Goal: Ask a question: Seek information or help from site administrators or community

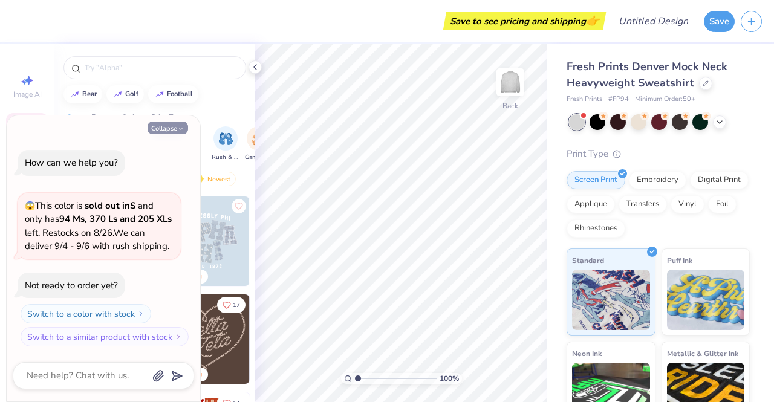
click at [171, 132] on button "Collapse" at bounding box center [168, 128] width 41 height 13
type textarea "x"
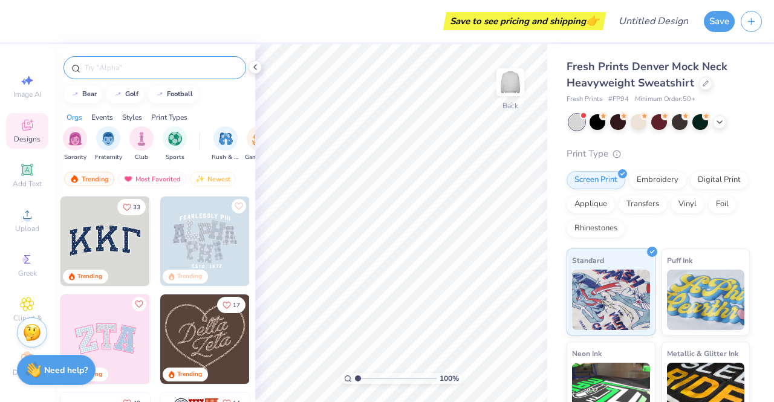
click at [114, 66] on input "text" at bounding box center [160, 68] width 155 height 12
type input "kappa delta"
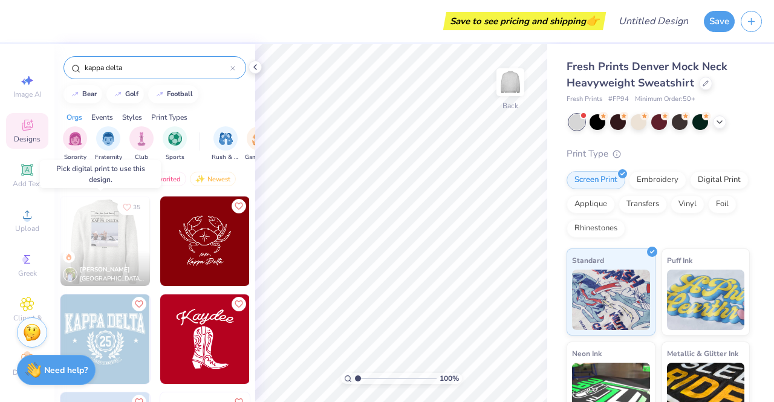
click at [61, 238] on img at bounding box center [16, 242] width 90 height 90
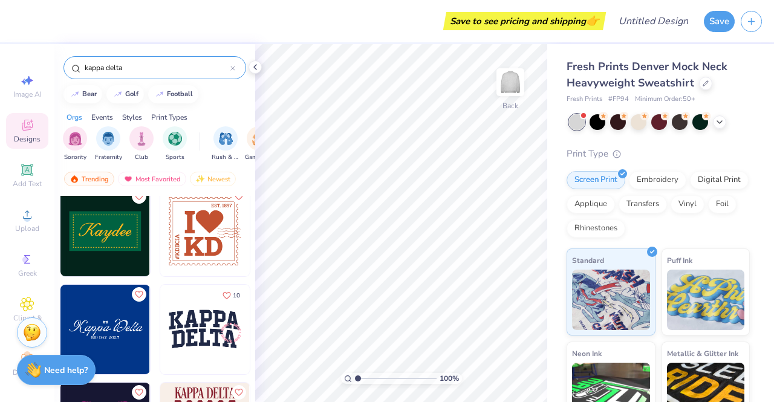
scroll to position [1872, 0]
click at [203, 332] on img at bounding box center [205, 330] width 90 height 90
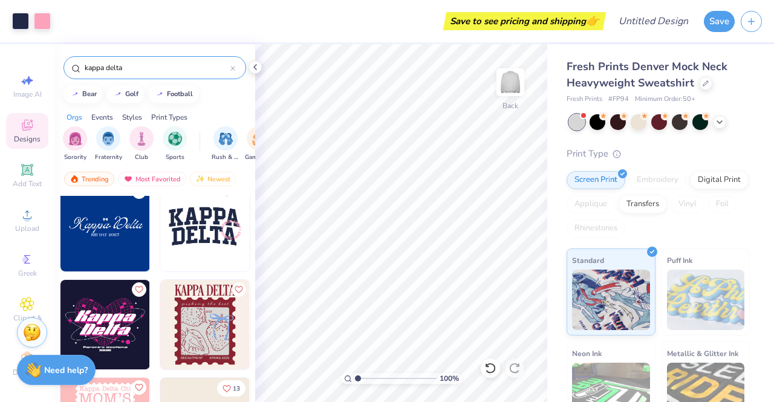
scroll to position [1975, 0]
click at [24, 264] on icon at bounding box center [27, 259] width 15 height 15
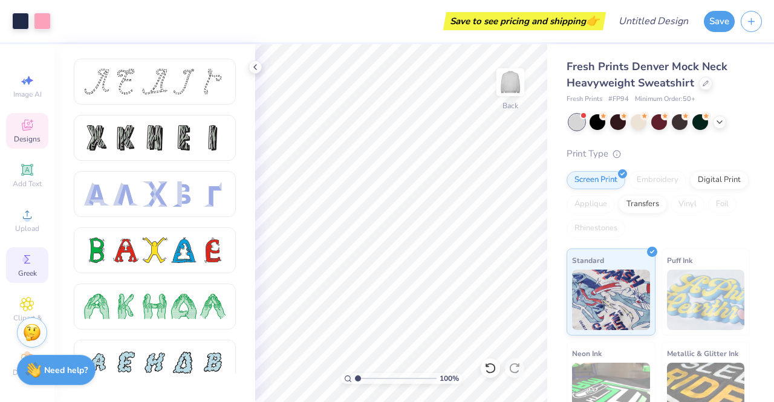
click at [23, 123] on icon at bounding box center [27, 125] width 11 height 11
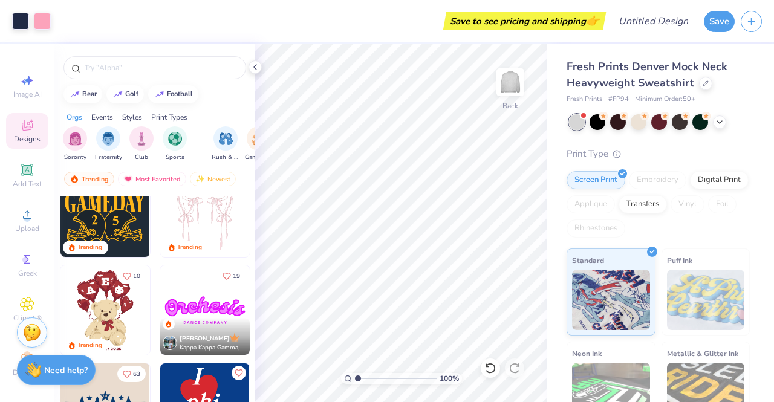
scroll to position [0, 0]
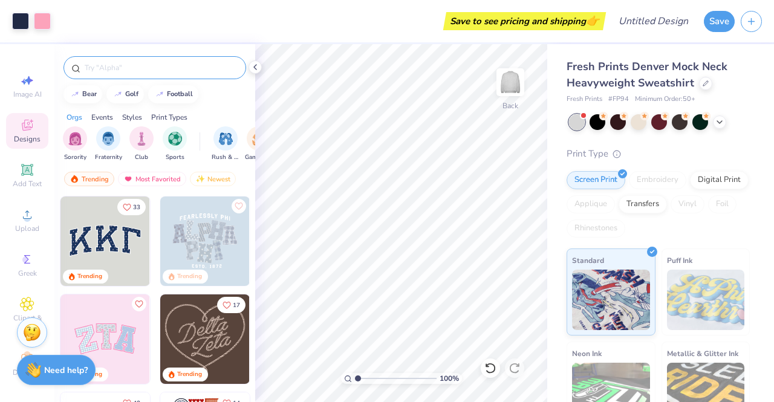
click at [128, 63] on input "text" at bounding box center [160, 68] width 155 height 12
type input "kappa delta"
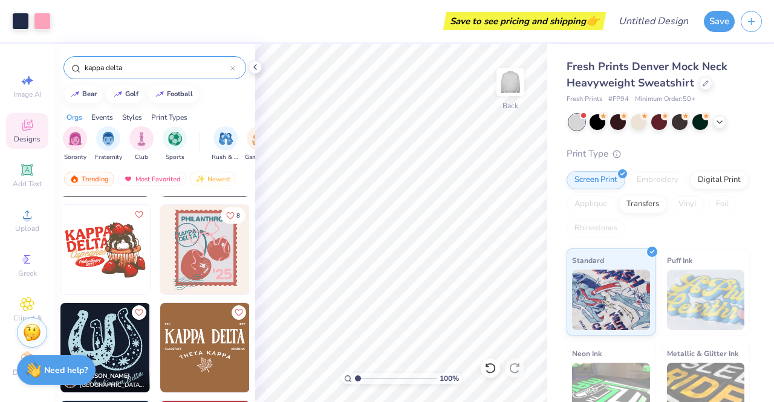
scroll to position [3325, 0]
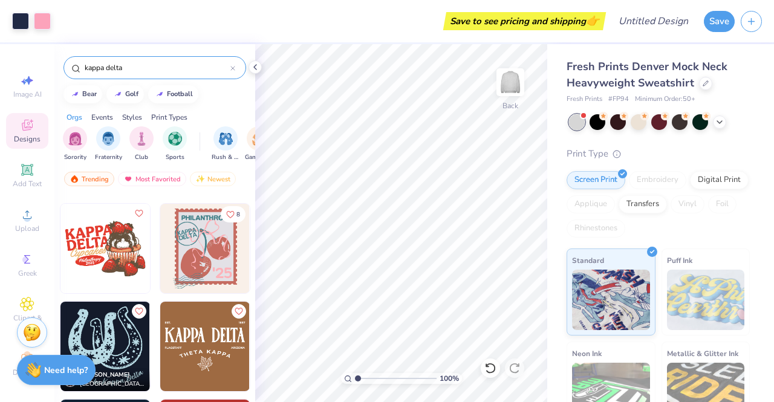
click at [207, 261] on img at bounding box center [205, 249] width 90 height 90
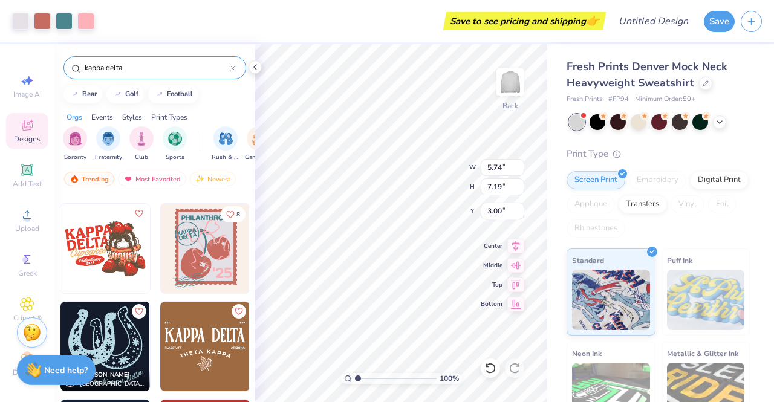
click at [328, 305] on div at bounding box center [387, 201] width 774 height 402
type input "12.31"
type input "2.68"
type input "3.36"
type input "16.14"
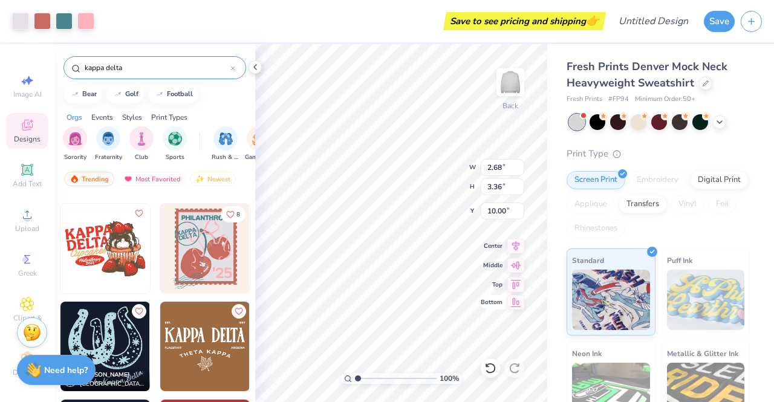
type input "10.00"
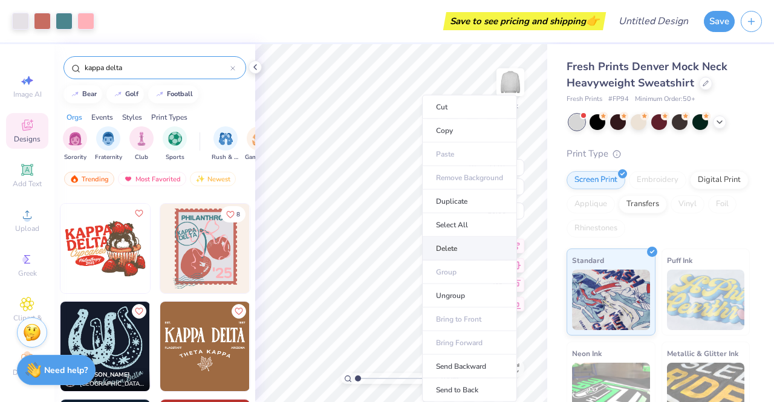
click at [445, 249] on li "Delete" at bounding box center [469, 249] width 95 height 24
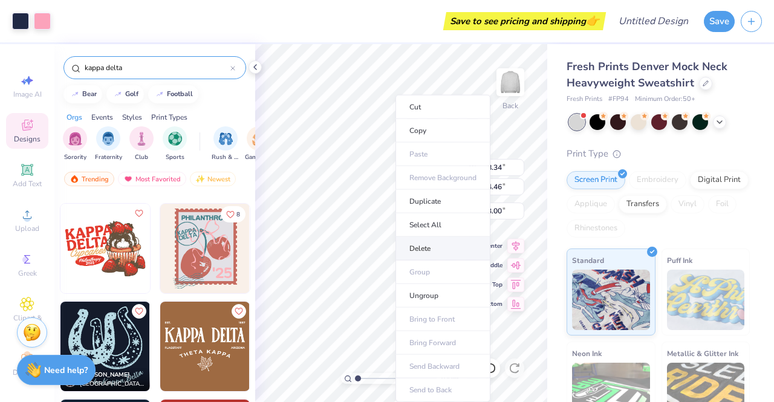
click at [434, 246] on li "Delete" at bounding box center [443, 249] width 95 height 24
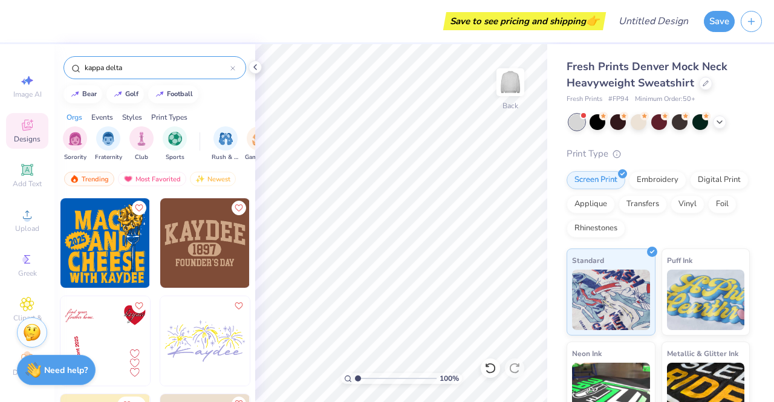
scroll to position [4018, 0]
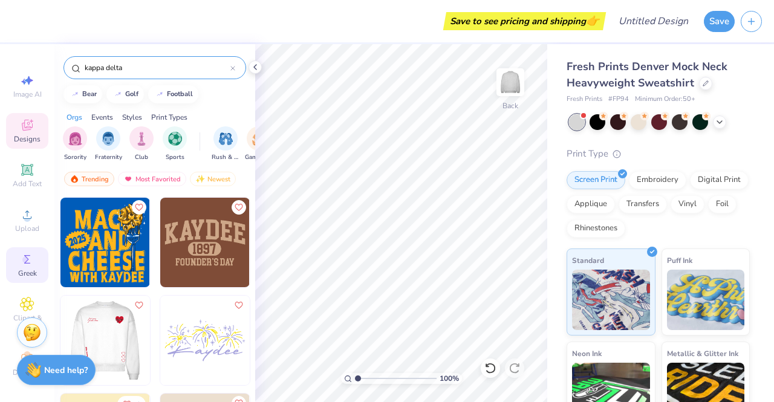
click at [24, 267] on div "Greek" at bounding box center [27, 265] width 42 height 36
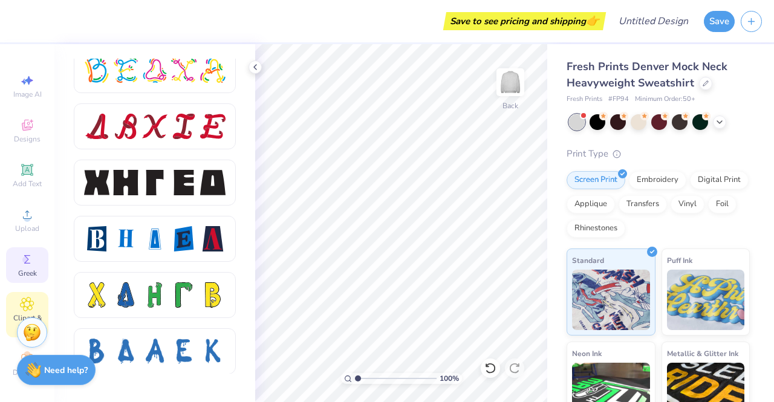
scroll to position [13, 0]
click at [19, 309] on span "Clipart & logos" at bounding box center [27, 318] width 42 height 19
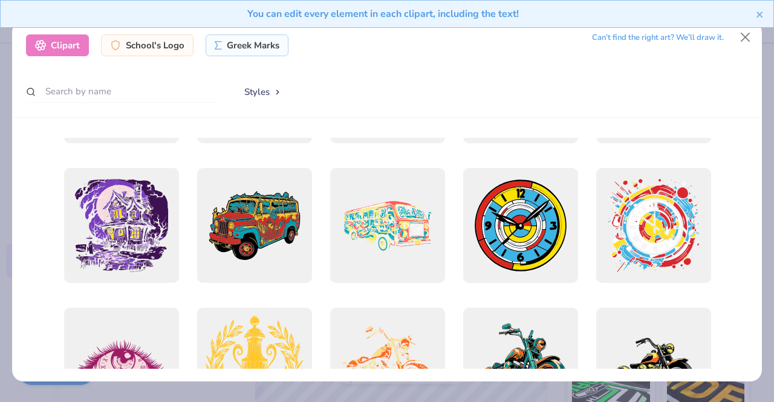
scroll to position [390, 0]
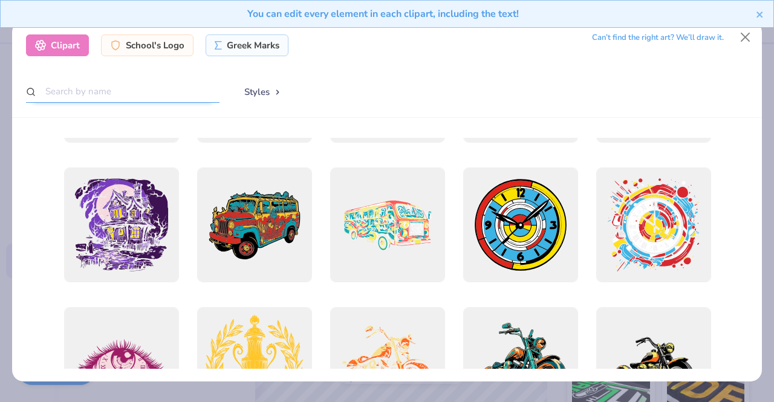
click at [131, 90] on input "text" at bounding box center [123, 91] width 194 height 22
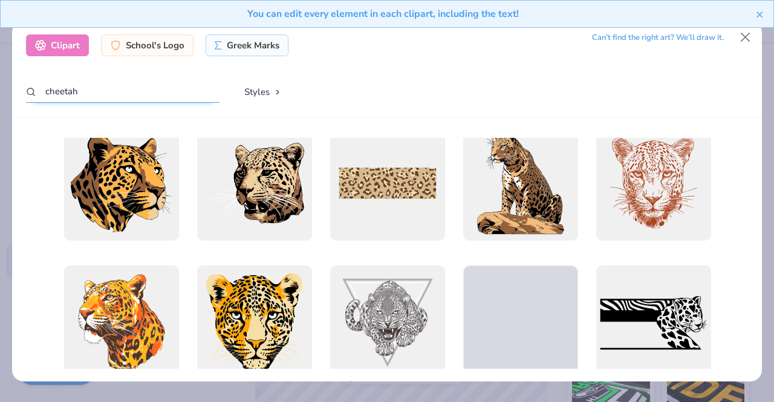
scroll to position [695, 0]
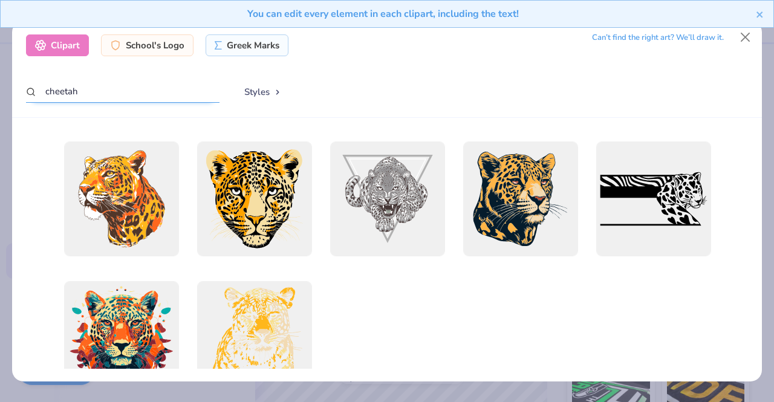
click at [151, 97] on input "cheetah" at bounding box center [123, 91] width 194 height 22
type input "tiger"
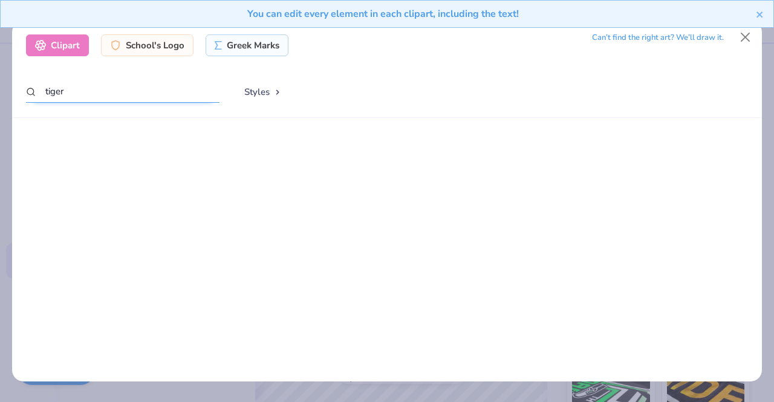
scroll to position [0, 0]
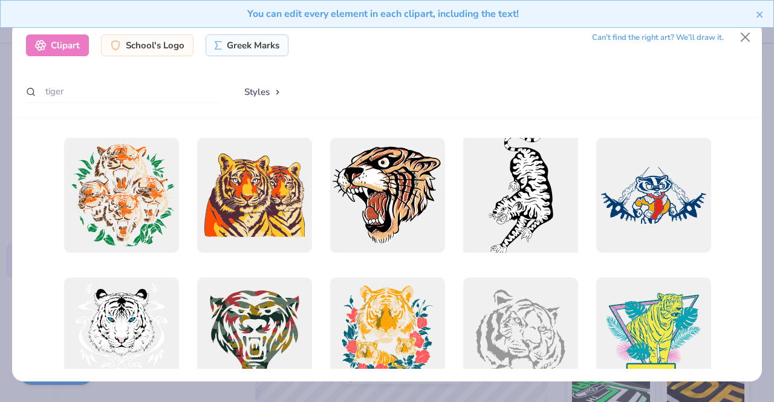
click at [509, 197] on div at bounding box center [520, 195] width 126 height 126
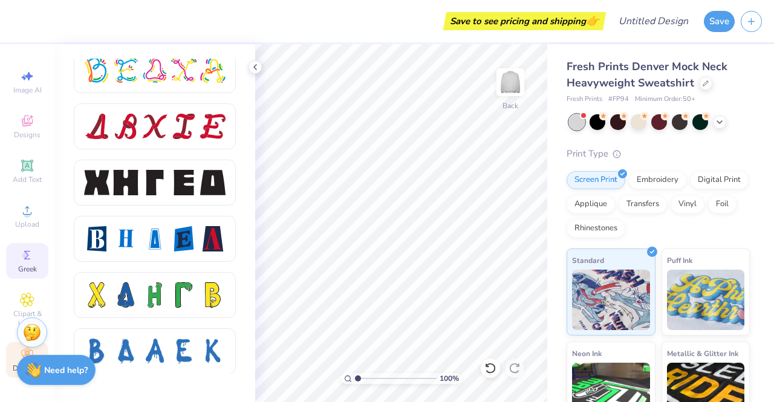
click at [15, 348] on div "Decorate" at bounding box center [27, 360] width 42 height 36
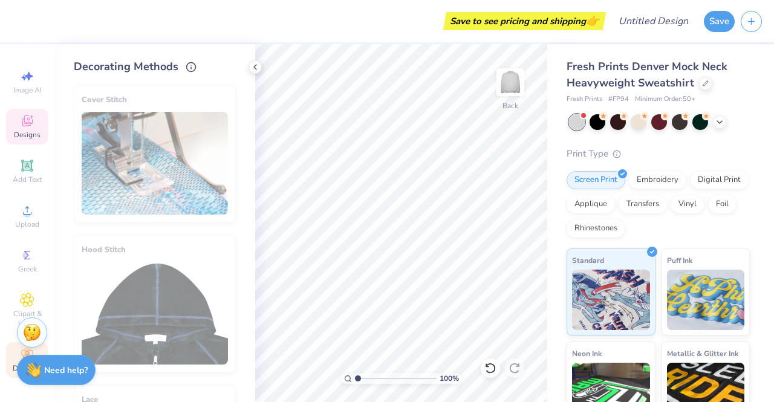
click at [21, 130] on span "Designs" at bounding box center [27, 135] width 27 height 10
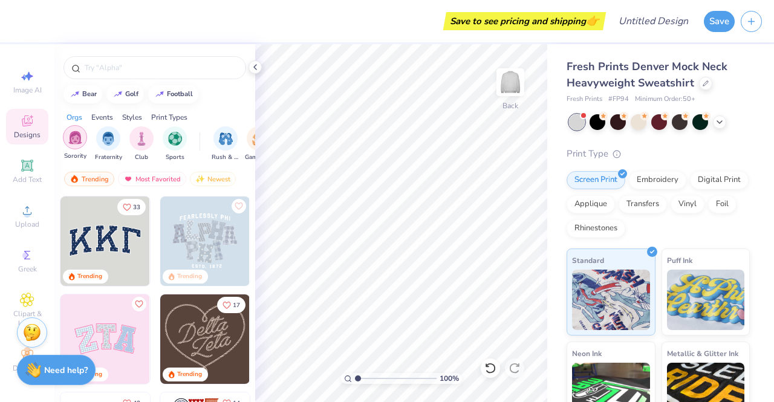
click at [76, 138] on img "filter for Sorority" at bounding box center [75, 138] width 14 height 14
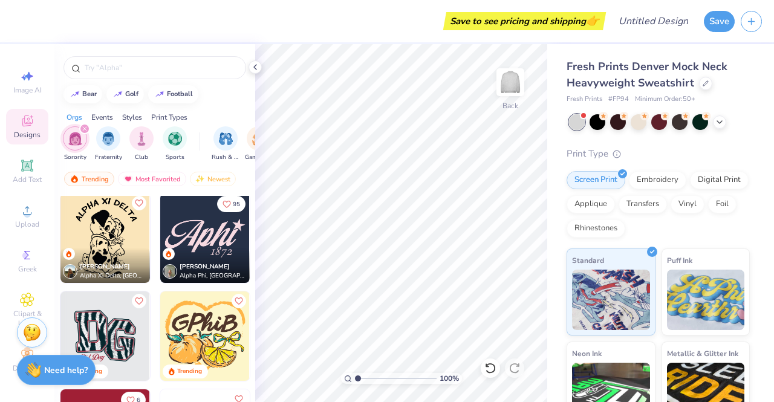
scroll to position [1084, 0]
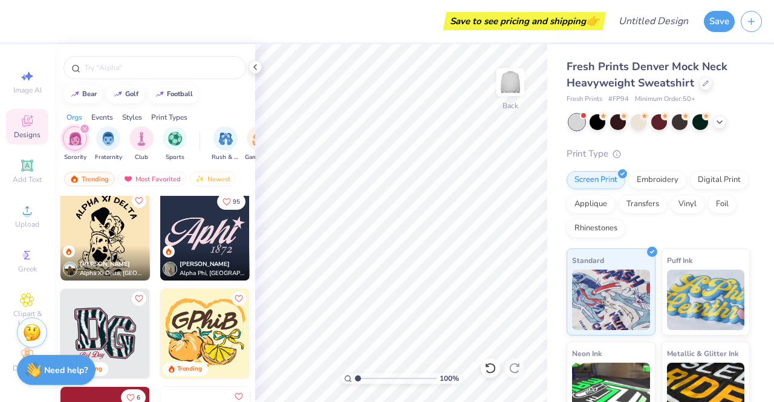
click at [61, 235] on img at bounding box center [106, 236] width 90 height 90
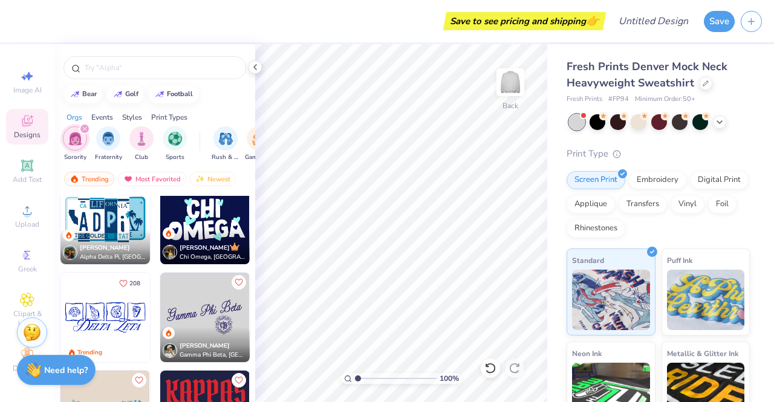
scroll to position [1493, 0]
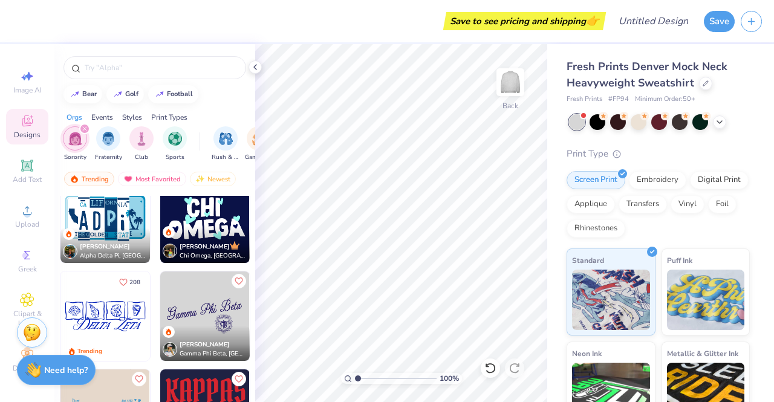
click at [107, 220] on img at bounding box center [106, 219] width 90 height 90
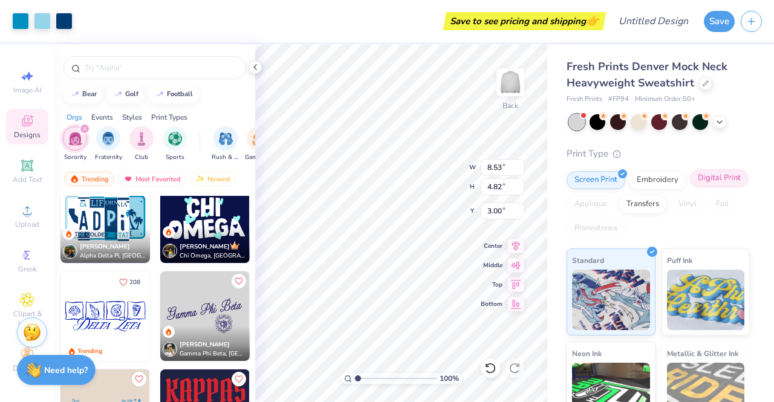
click at [690, 188] on div "Digital Print" at bounding box center [719, 178] width 59 height 18
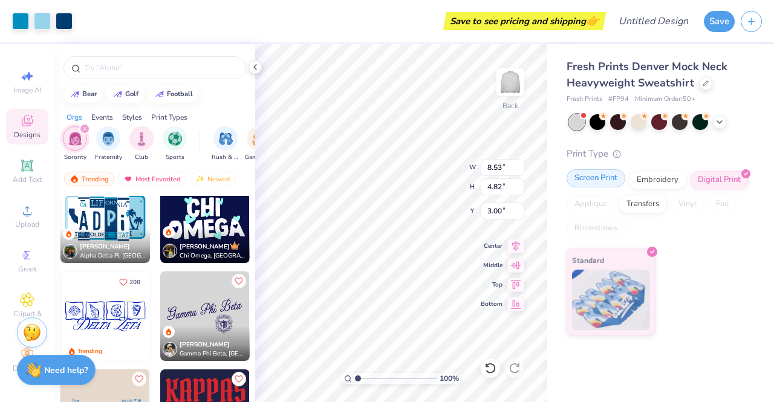
click at [583, 177] on div "Screen Print" at bounding box center [596, 178] width 59 height 18
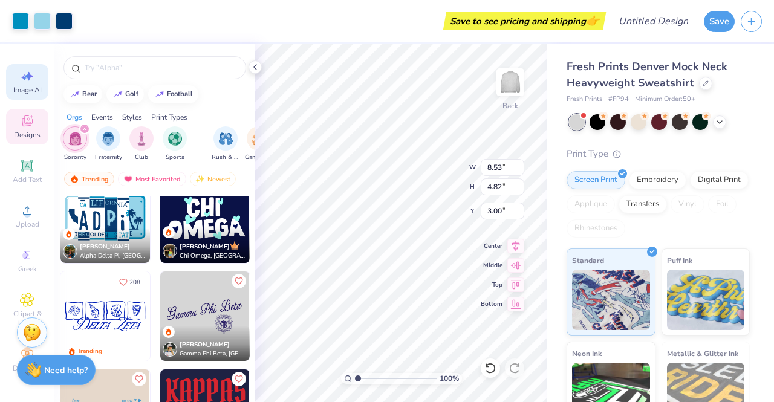
click at [20, 72] on icon at bounding box center [27, 76] width 15 height 15
select select "4"
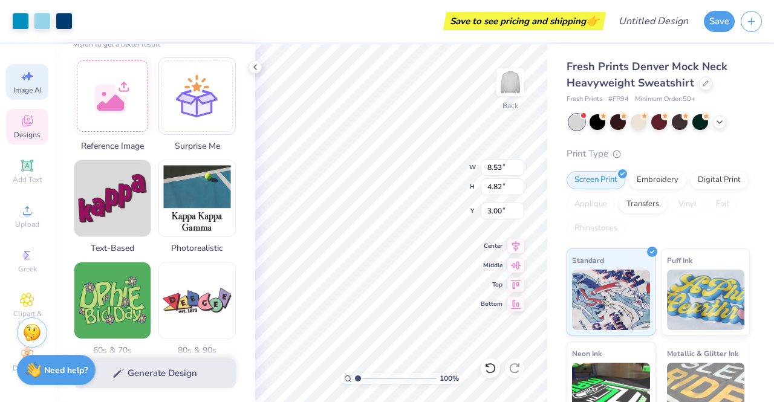
scroll to position [168, 0]
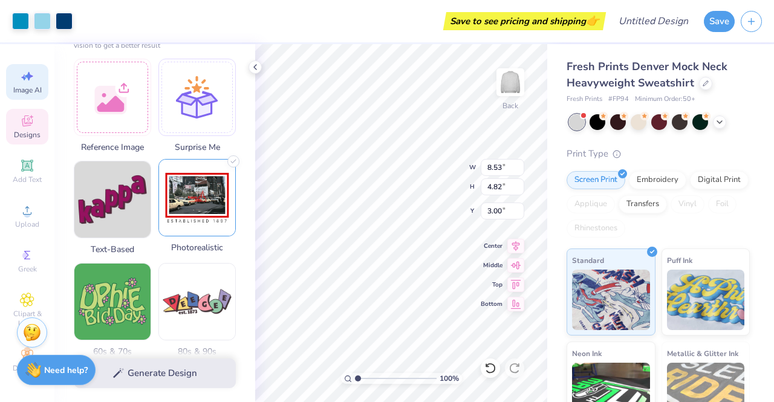
click at [202, 198] on img at bounding box center [197, 198] width 76 height 76
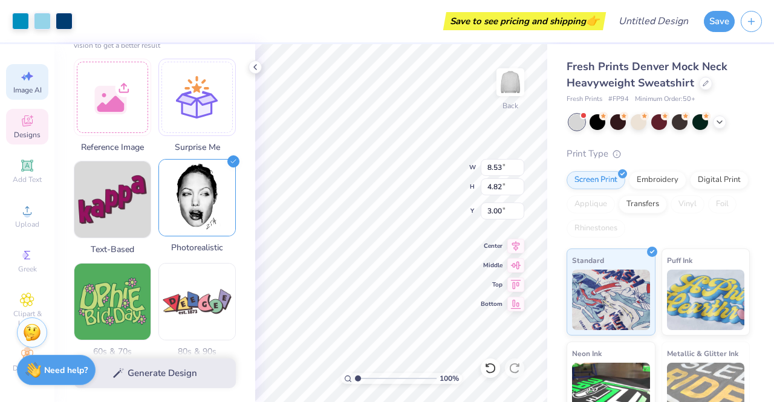
click at [202, 198] on img at bounding box center [197, 198] width 76 height 76
select select "4"
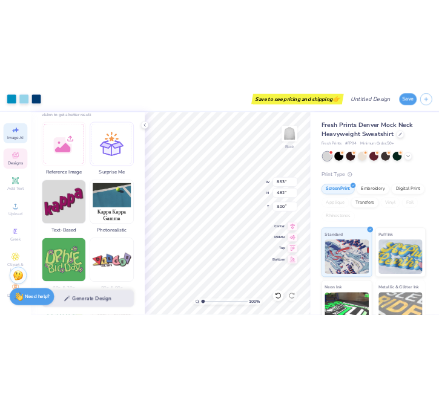
scroll to position [0, 0]
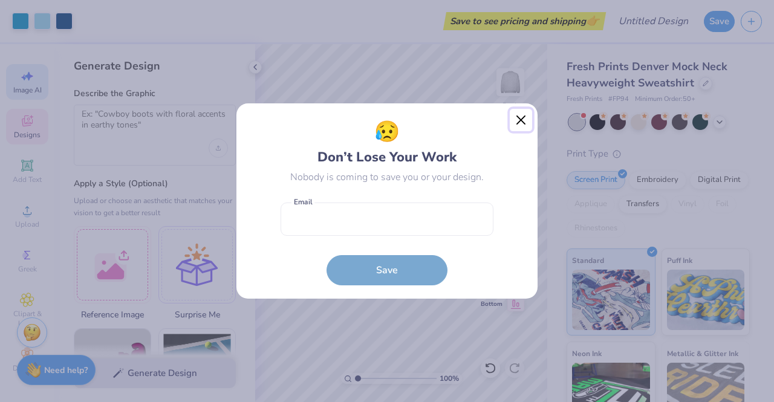
click at [520, 119] on button "Close" at bounding box center [521, 120] width 23 height 23
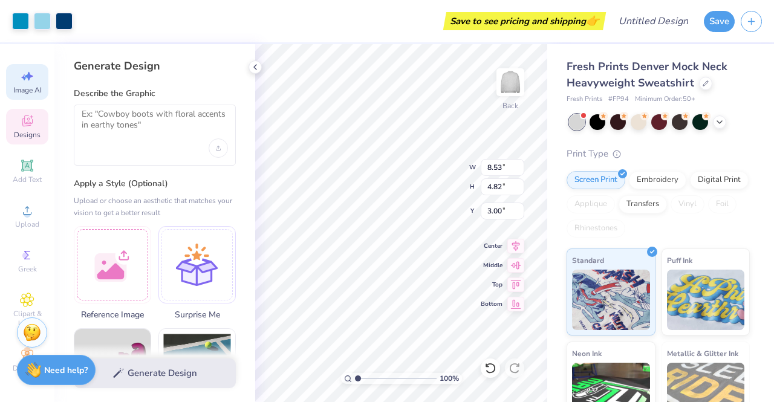
click at [172, 368] on div "Generate Design" at bounding box center [154, 373] width 201 height 59
click at [62, 368] on strong "Need help?" at bounding box center [66, 368] width 44 height 11
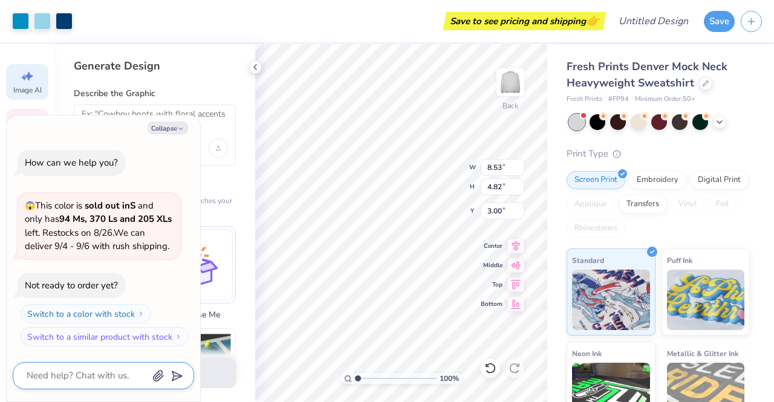
type textarea "x"
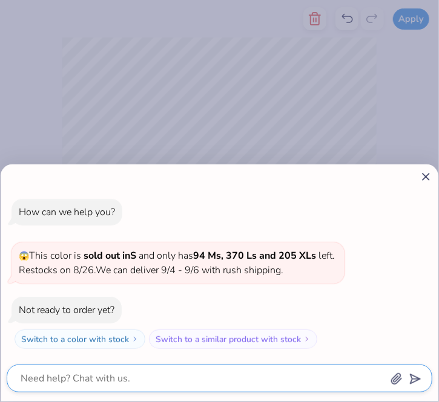
click at [49, 377] on textarea at bounding box center [202, 378] width 367 height 17
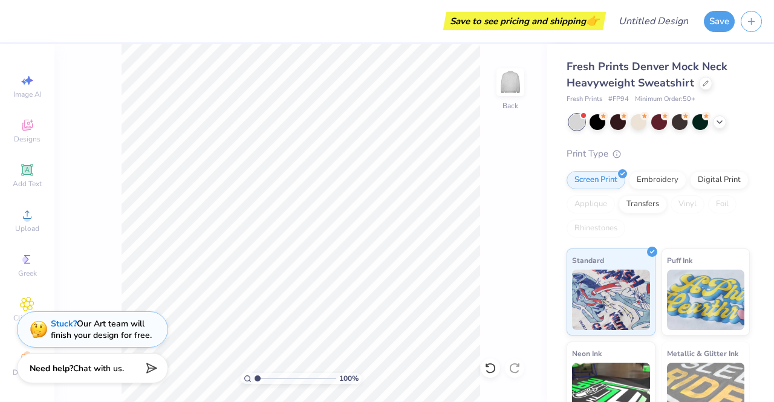
click at [87, 370] on span "Chat with us." at bounding box center [98, 368] width 51 height 11
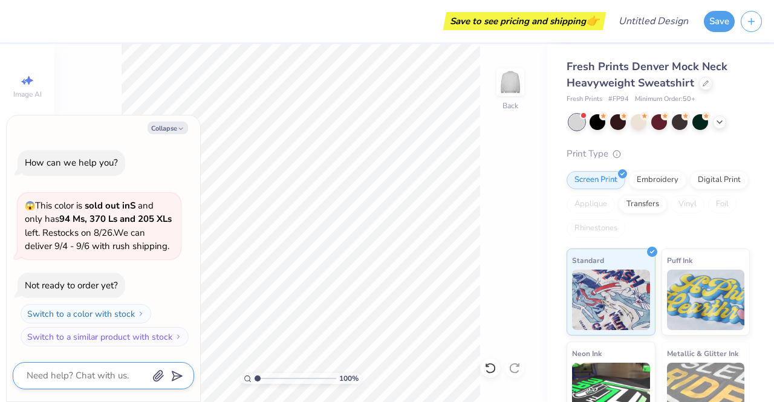
click at [82, 371] on textarea at bounding box center [86, 376] width 123 height 16
type textarea "x"
type textarea "c"
type textarea "x"
type textarea "ca"
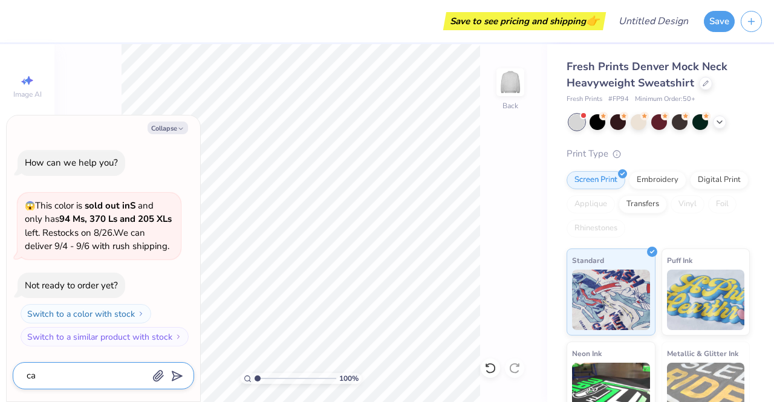
type textarea "x"
type textarea "can"
type textarea "x"
type textarea "can"
type textarea "x"
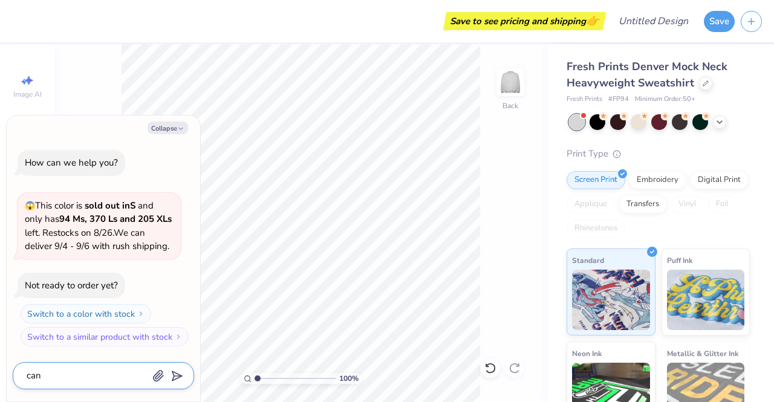
type textarea "can i"
type textarea "x"
type textarea "can i"
type textarea "x"
type textarea "can i [GEOGRAPHIC_DATA]"
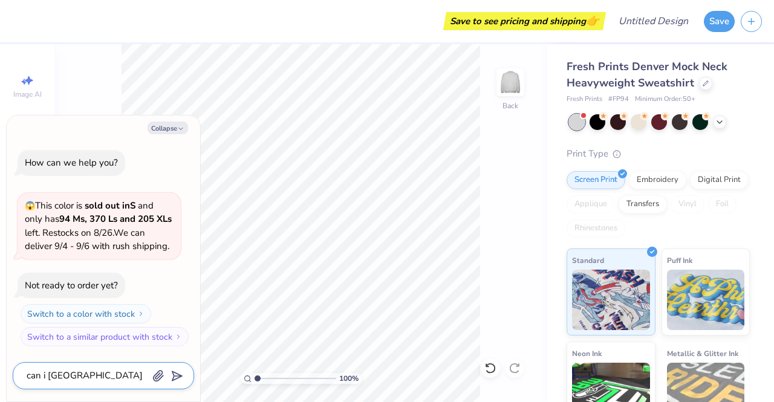
type textarea "x"
type textarea "can i use"
type textarea "x"
type textarea "can i use a"
type textarea "x"
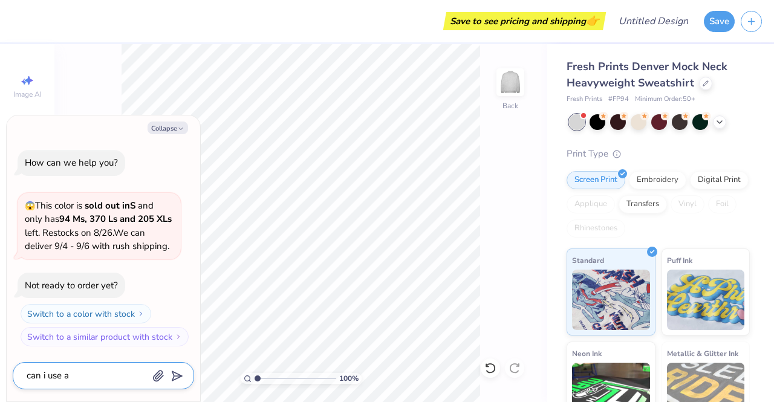
type textarea "can i use ai"
type textarea "x"
type textarea "can i use ai"
type textarea "x"
type textarea "can i use ai o"
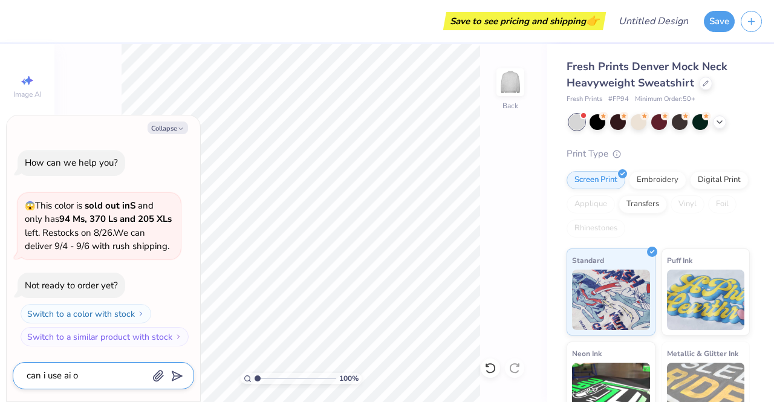
type textarea "x"
type textarea "can i use ai"
type textarea "x"
type textarea "can i use ai t"
type textarea "x"
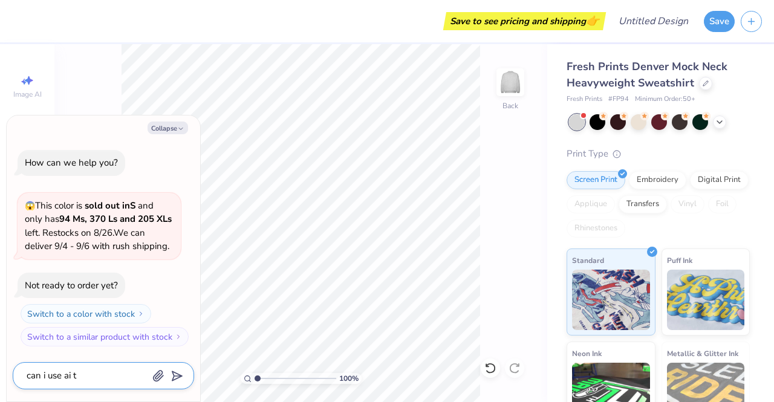
type textarea "can i use ai to"
type textarea "x"
type textarea "can i use ai to"
type textarea "x"
type textarea "can i use ai to e"
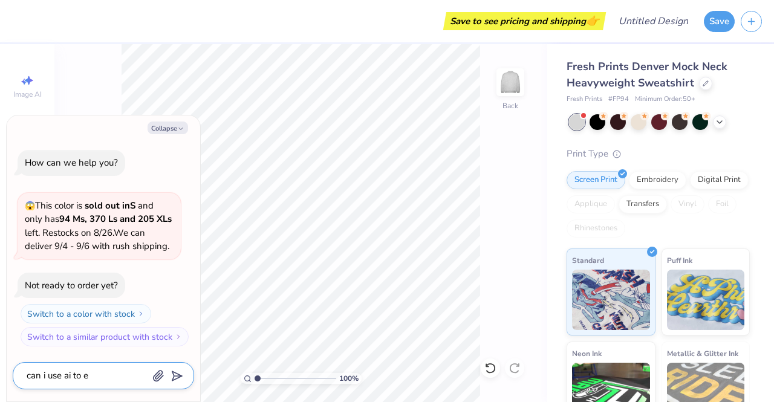
type textarea "x"
type textarea "can i use ai to ed"
type textarea "x"
type textarea "can i use ai to edi"
type textarea "x"
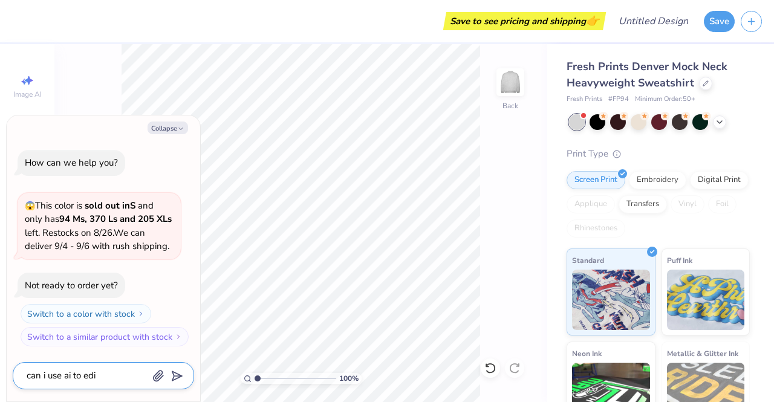
type textarea "can i use ai to edit"
type textarea "x"
type textarea "can i use ai to edit"
type textarea "x"
type textarea "can i use ai to edit a"
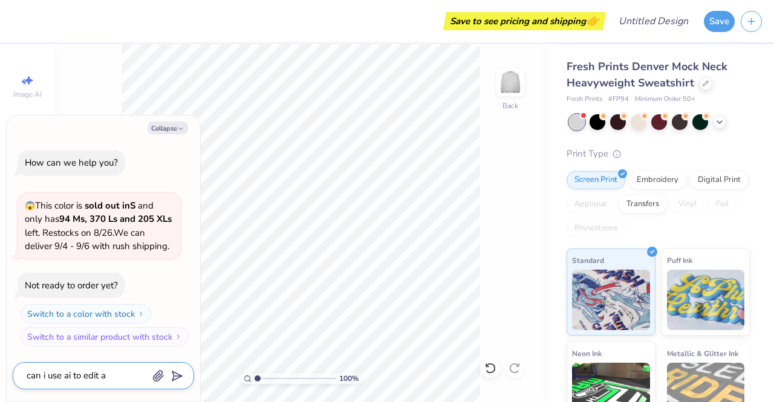
type textarea "x"
type textarea "can i use ai to edit an"
type textarea "x"
type textarea "can i use ai to edit an"
type textarea "x"
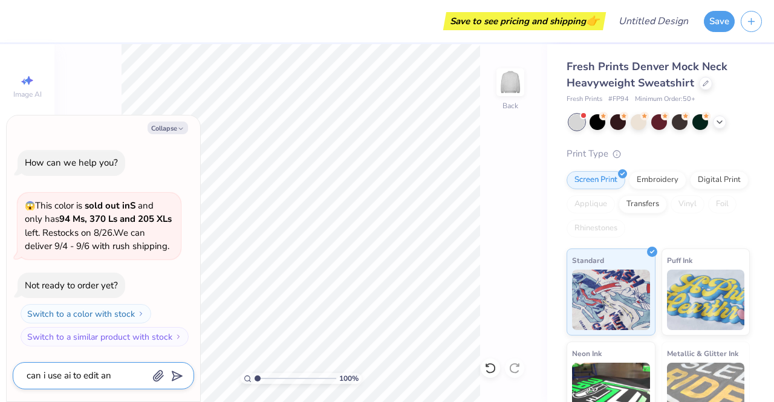
type textarea "can i use ai to edit an e"
type textarea "x"
type textarea "can i use ai to edit an ex"
type textarea "x"
type textarea "can i use ai to edit an exi"
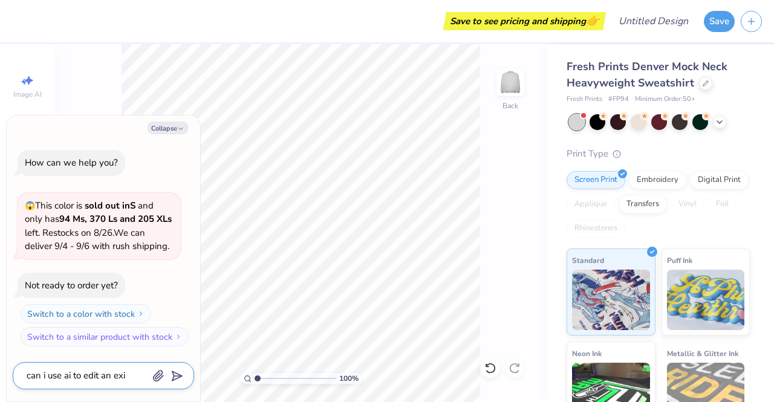
type textarea "x"
type textarea "can i use ai to edit an exis"
type textarea "x"
type textarea "can i use ai to edit an exist"
type textarea "x"
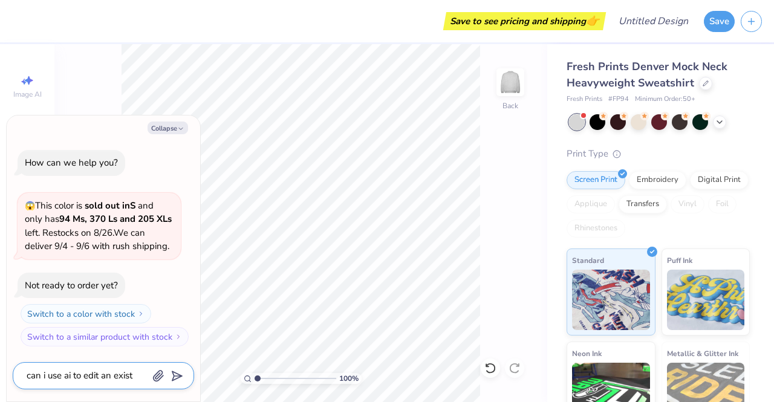
type textarea "can i use ai to edit an existi"
type textarea "x"
type textarea "can i use ai to edit an existin"
type textarea "x"
type textarea "can i use ai to edit an existing"
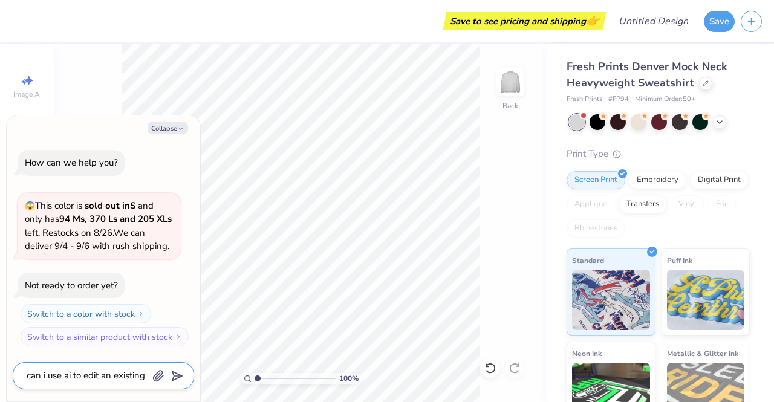
type textarea "x"
type textarea "can i use ai to edit an existing"
type textarea "x"
type textarea "can i use ai to edit an existing d"
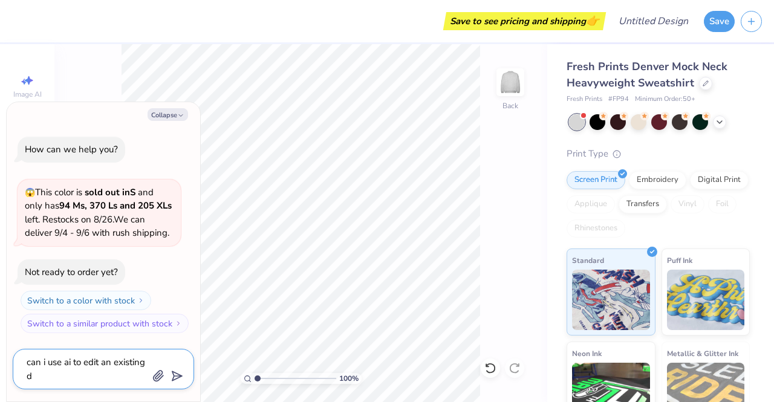
type textarea "x"
type textarea "can i use ai to edit an existing de"
type textarea "x"
type textarea "can i use ai to edit an existing desi"
type textarea "x"
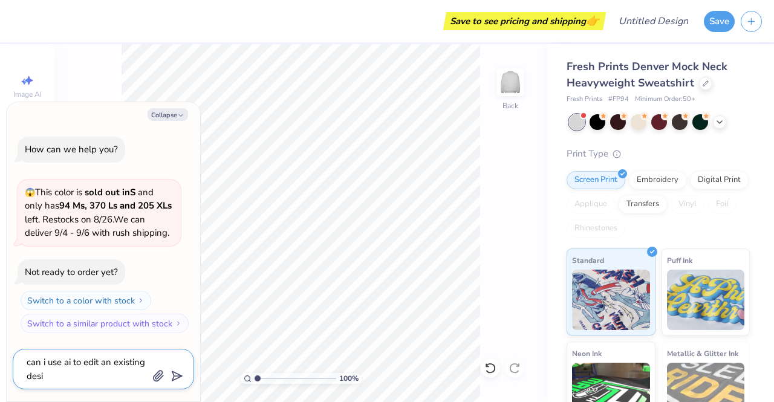
type textarea "can i use ai to edit an existing desig"
type textarea "x"
type textarea "can i use ai to edit an existing design"
type textarea "x"
type textarea "can i use ai to edit an existing design?"
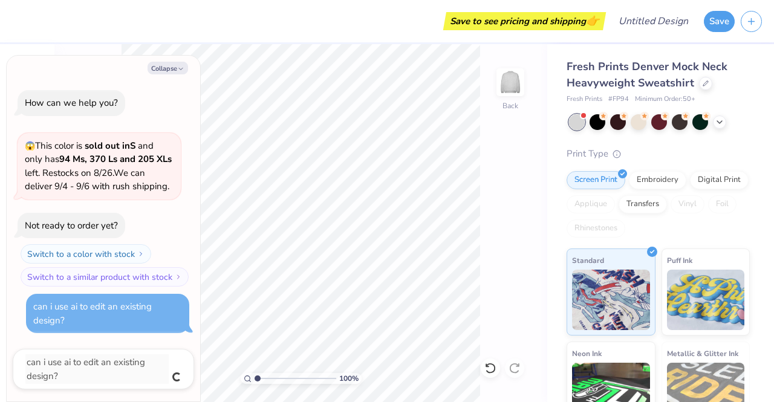
type textarea "x"
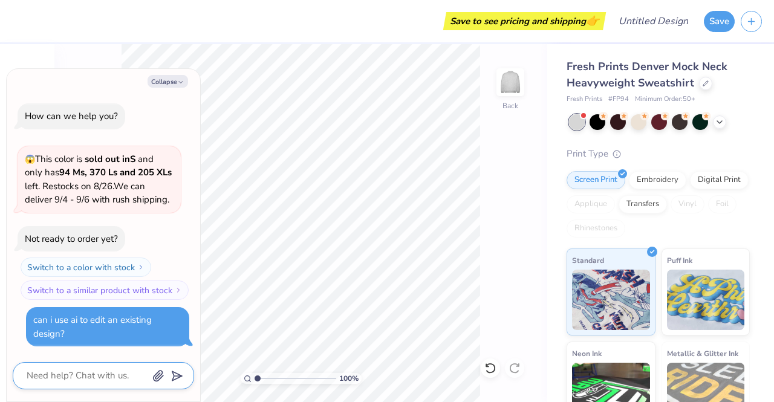
click at [82, 371] on textarea at bounding box center [86, 376] width 123 height 16
click at [141, 327] on div "can i use ai to edit an existing design?" at bounding box center [107, 326] width 149 height 27
click at [161, 80] on button "Collapse" at bounding box center [168, 81] width 41 height 13
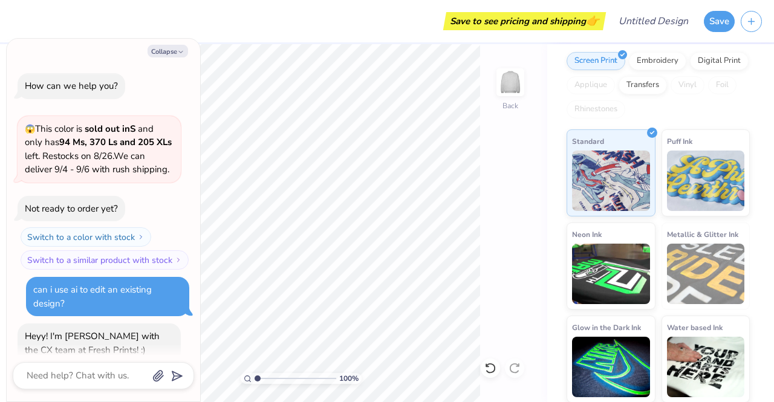
scroll to position [40, 0]
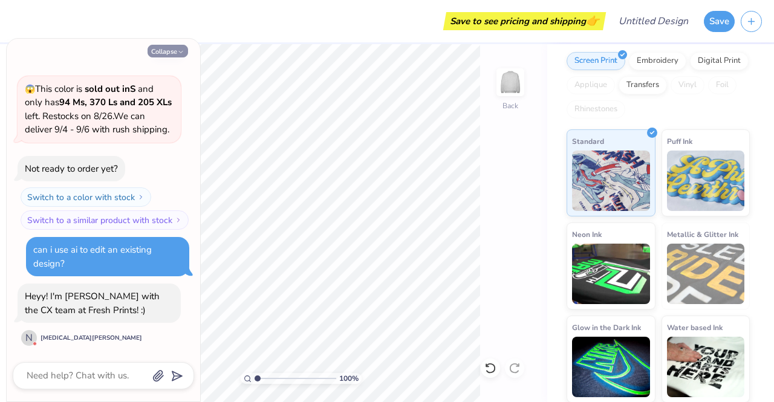
click at [169, 53] on button "Collapse" at bounding box center [168, 51] width 41 height 13
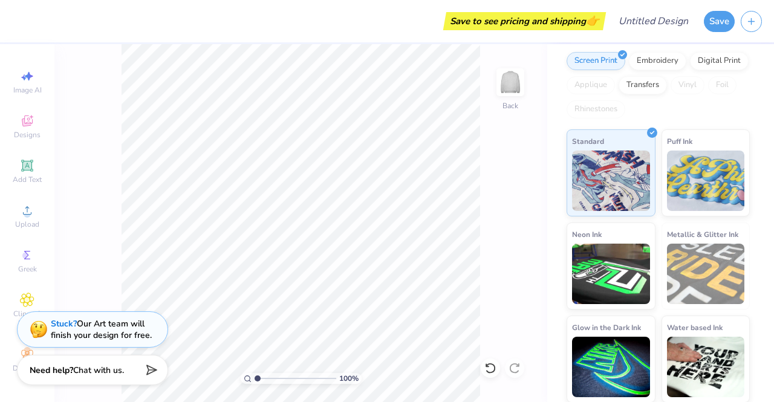
scroll to position [0, 0]
click at [27, 174] on icon at bounding box center [26, 169] width 11 height 11
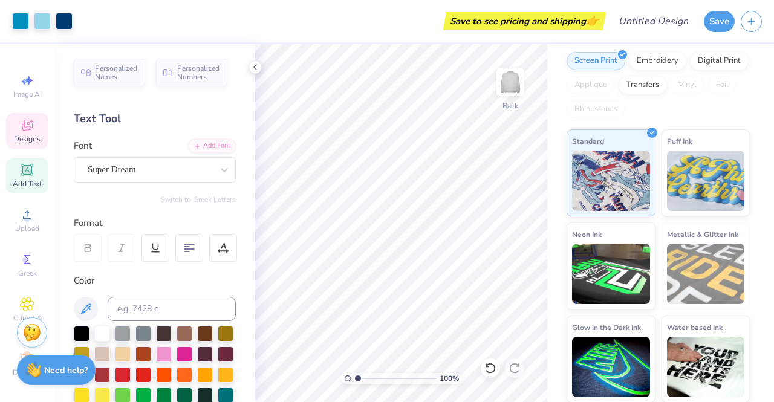
click at [15, 137] on span "Designs" at bounding box center [27, 139] width 27 height 10
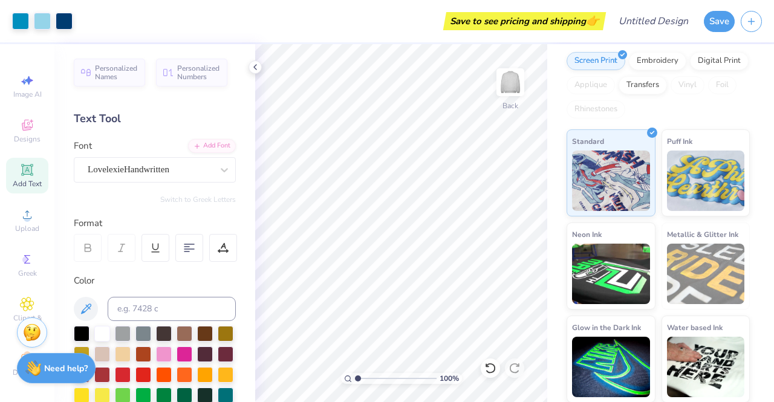
click at [60, 373] on strong "Need help?" at bounding box center [66, 368] width 44 height 11
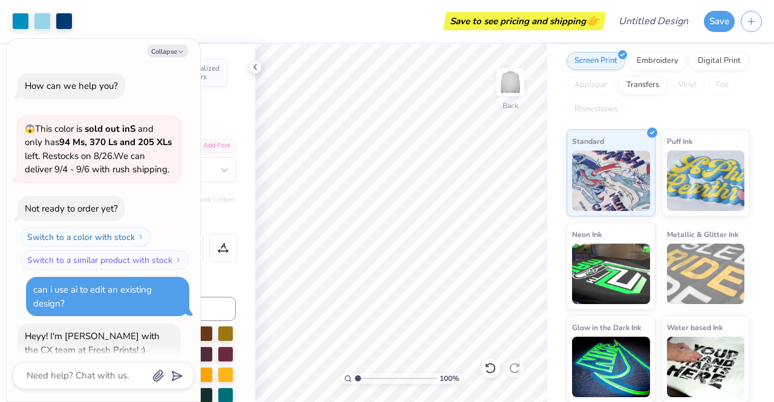
scroll to position [40, 0]
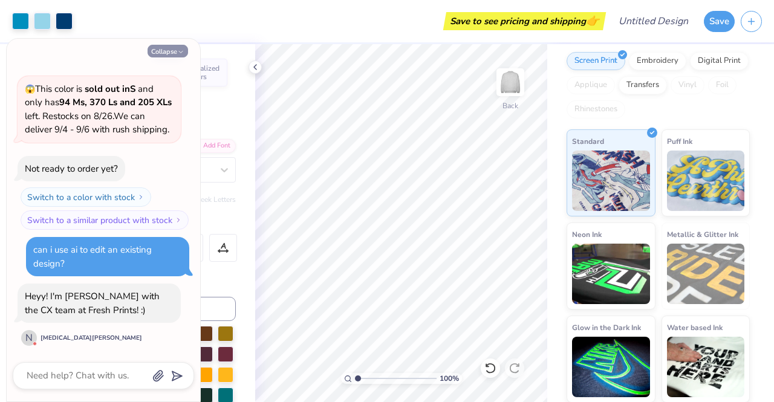
click at [165, 52] on button "Collapse" at bounding box center [168, 51] width 41 height 13
type textarea "x"
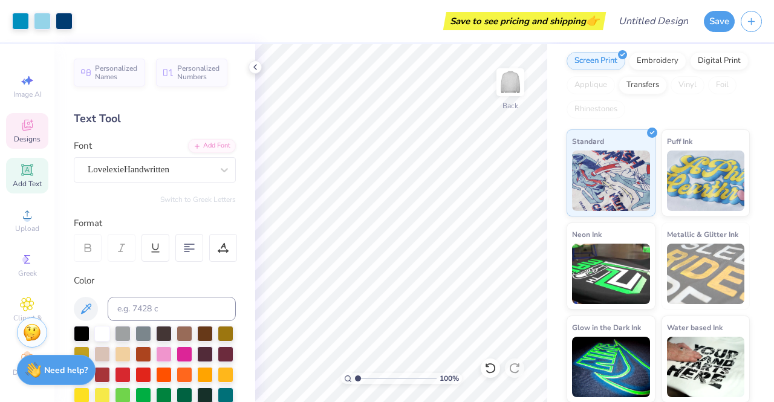
click at [20, 131] on icon at bounding box center [27, 125] width 15 height 15
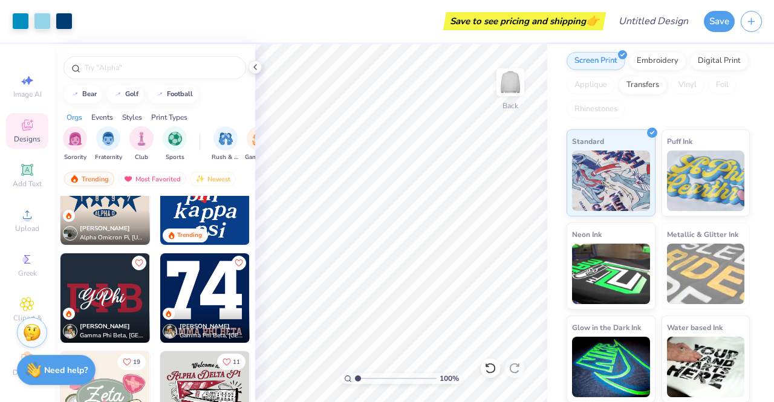
scroll to position [526, 0]
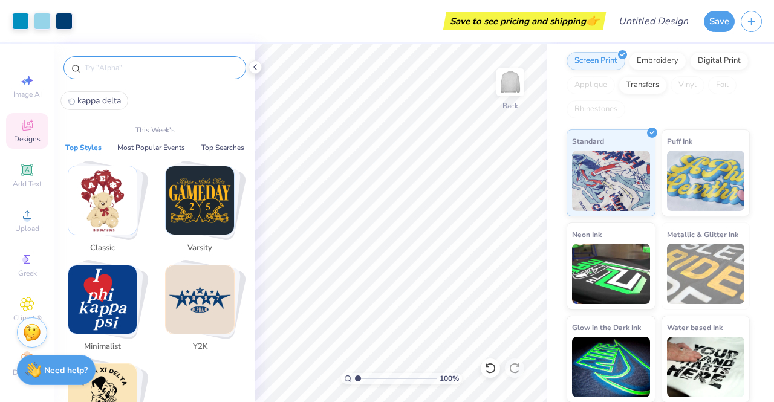
click at [111, 71] on input "text" at bounding box center [160, 68] width 155 height 12
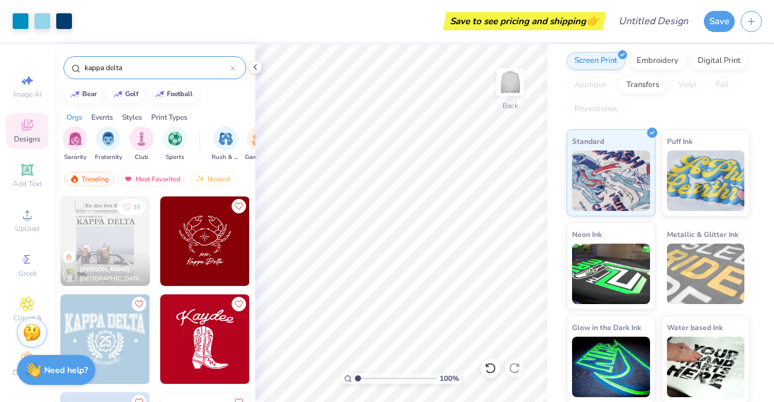
type input "kappa delta"
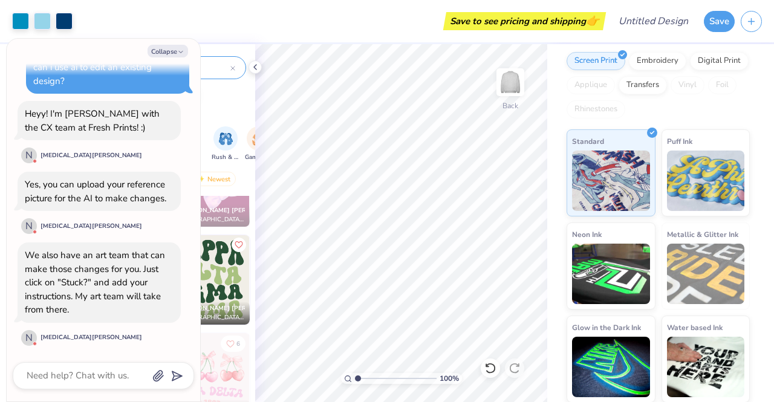
scroll to position [5771, 0]
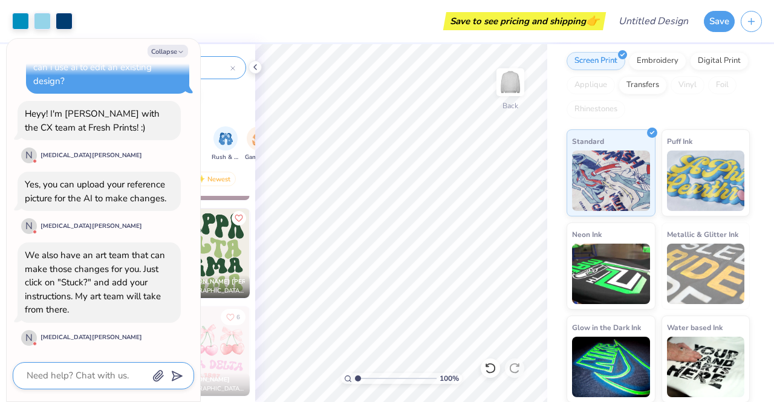
click at [90, 376] on textarea at bounding box center [86, 376] width 123 height 16
type textarea "x"
type textarea "o"
type textarea "x"
type textarea "ok"
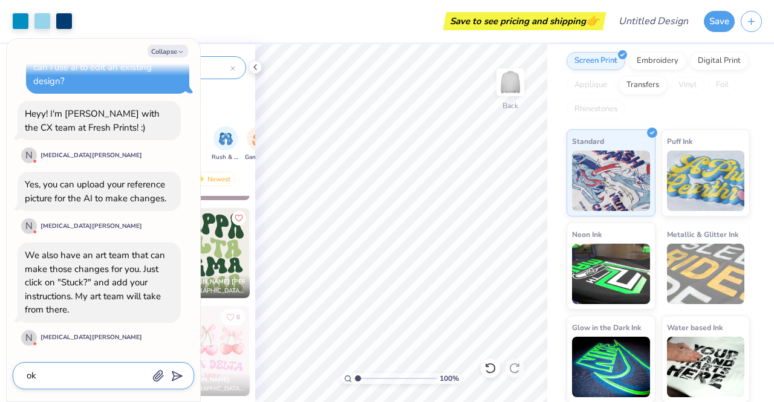
type textarea "x"
type textarea "ok"
type textarea "x"
type textarea "ok g"
type textarea "x"
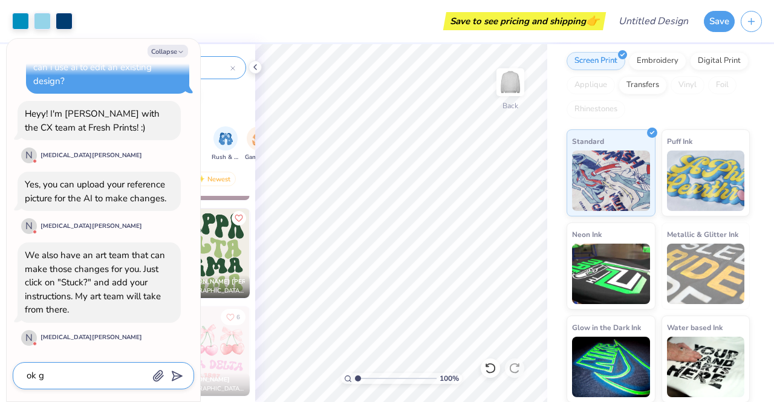
type textarea "ok gr"
type textarea "x"
type textarea "ok gre"
type textarea "x"
type textarea "ok grea"
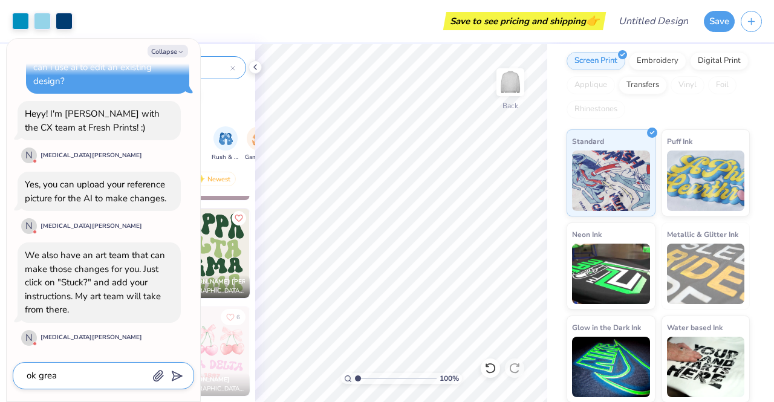
type textarea "x"
type textarea "ok great"
type textarea "x"
type textarea "ok great!"
type textarea "x"
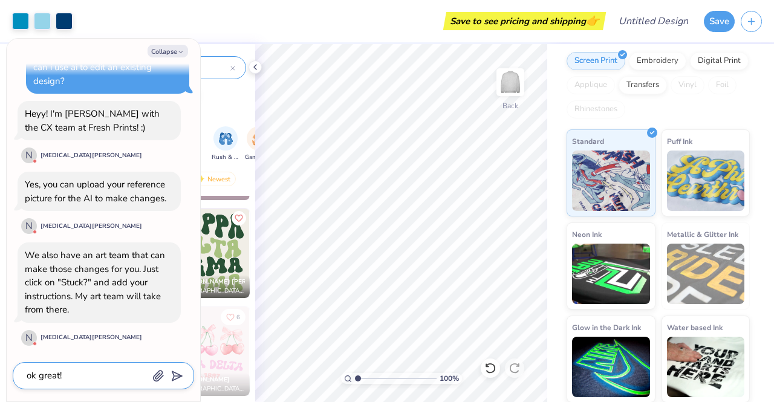
type textarea "ok great!"
type textarea "x"
type textarea "ok great! t"
type textarea "x"
type textarea "ok great! th"
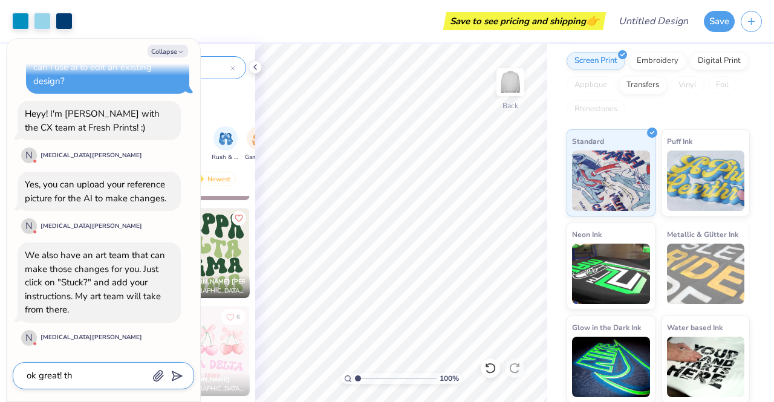
type textarea "x"
type textarea "ok great! tha"
type textarea "x"
type textarea "ok great! thak"
type textarea "x"
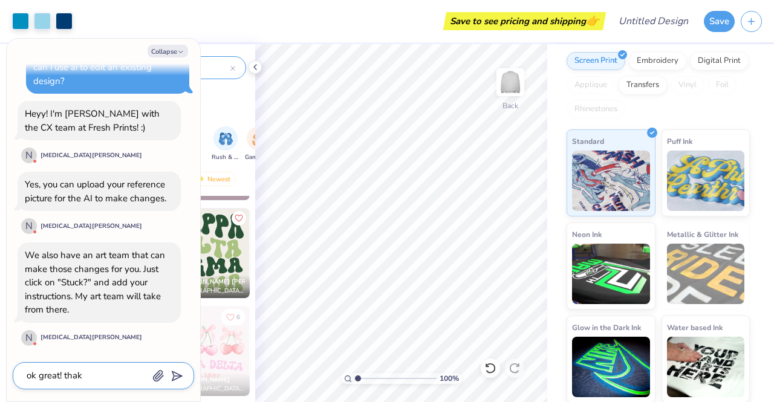
type textarea "ok great! tha"
type textarea "x"
type textarea "ok great! thani"
type textarea "x"
type textarea "ok great! thanik"
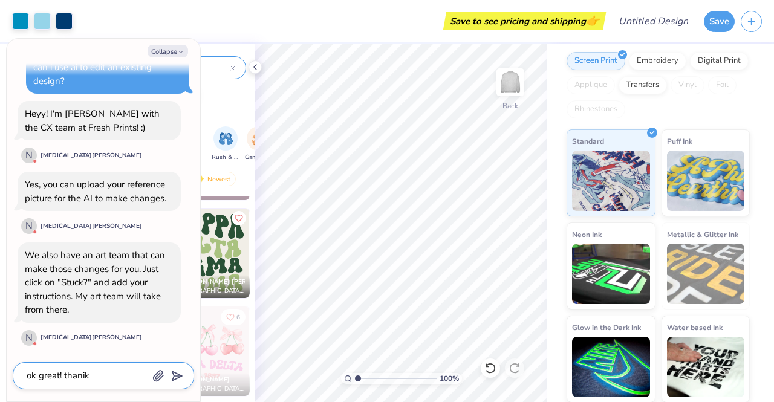
type textarea "x"
type textarea "ok great! thanik y"
type textarea "x"
type textarea "ok great! thanik yo"
type textarea "x"
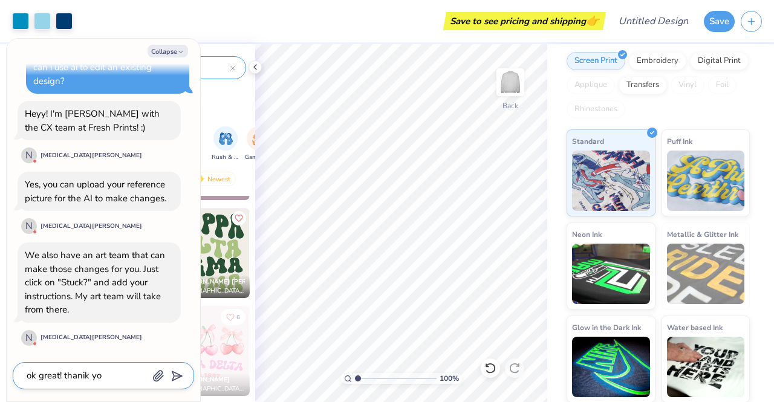
type textarea "ok great! thanik you"
type textarea "x"
type textarea "ok great! thanik yo"
type textarea "x"
type textarea "ok great! thanik y"
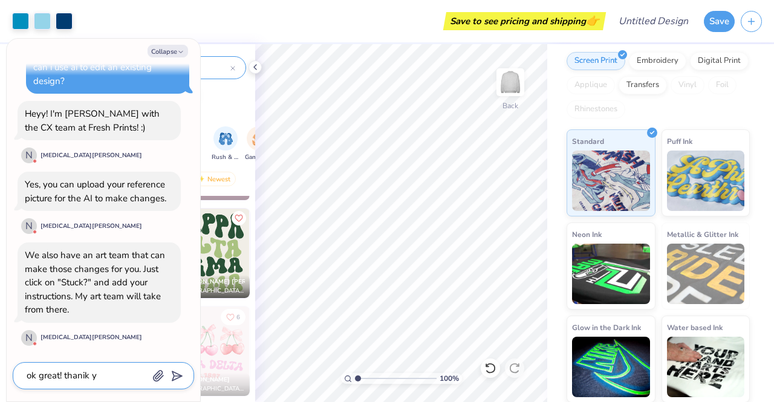
type textarea "x"
type textarea "ok great! thanik"
type textarea "x"
type textarea "ok great! thanik"
type textarea "x"
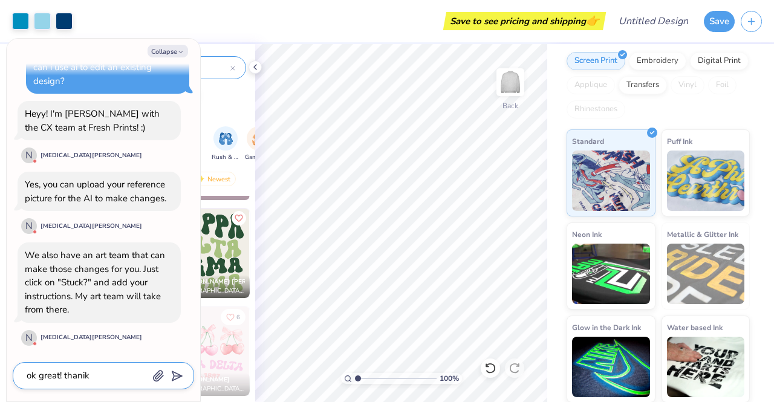
type textarea "ok great! thani"
type textarea "x"
type textarea "ok great! than"
type textarea "x"
type textarea "ok great! thank"
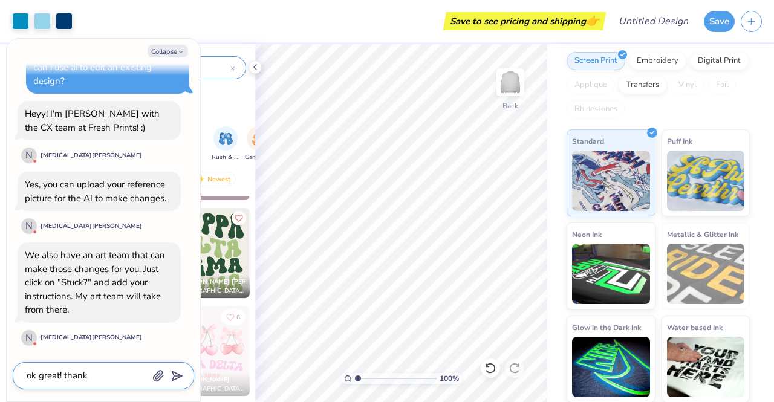
type textarea "x"
type textarea "ok great! thank"
type textarea "x"
type textarea "ok great! thank y"
type textarea "x"
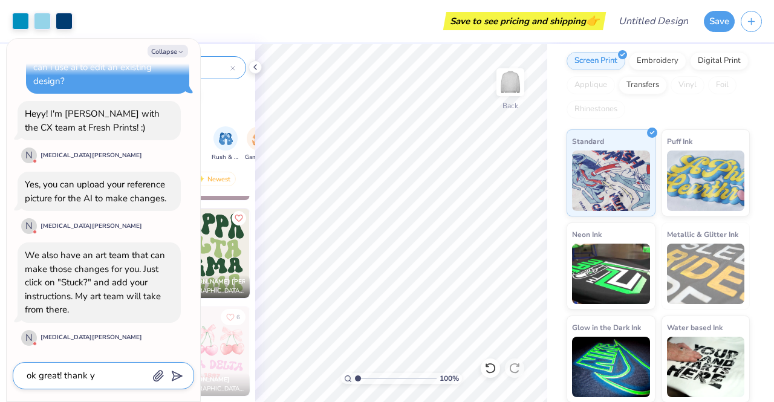
type textarea "ok great! thank yo"
type textarea "x"
type textarea "ok great! thank you"
click at [177, 375] on polygon "submit" at bounding box center [175, 377] width 15 height 15
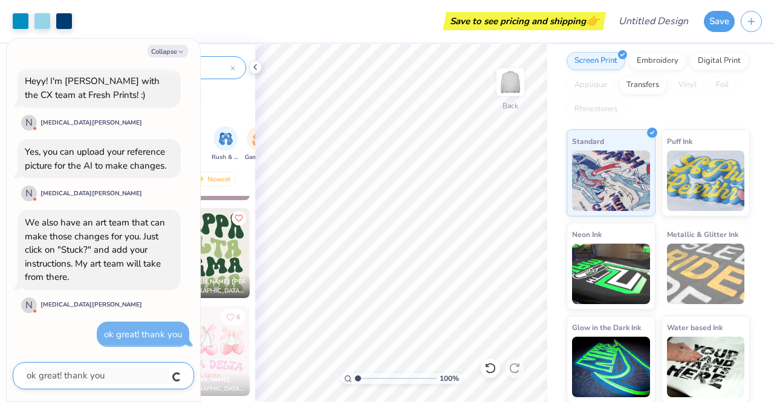
type textarea "x"
click at [174, 51] on button "Collapse" at bounding box center [168, 51] width 41 height 13
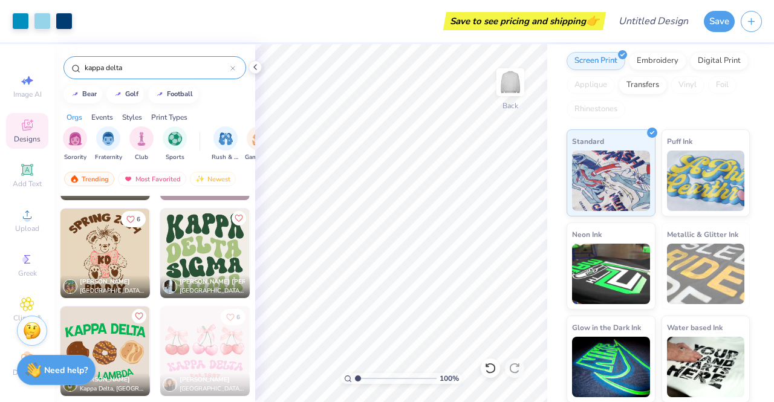
click at [33, 333] on img at bounding box center [32, 331] width 18 height 18
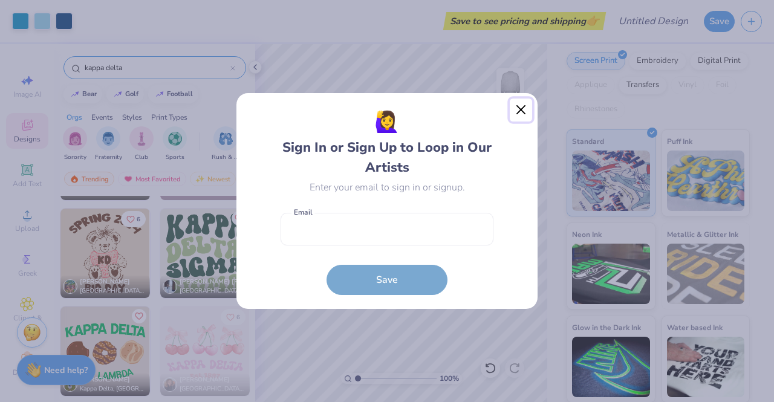
click at [525, 107] on button "Close" at bounding box center [521, 110] width 23 height 23
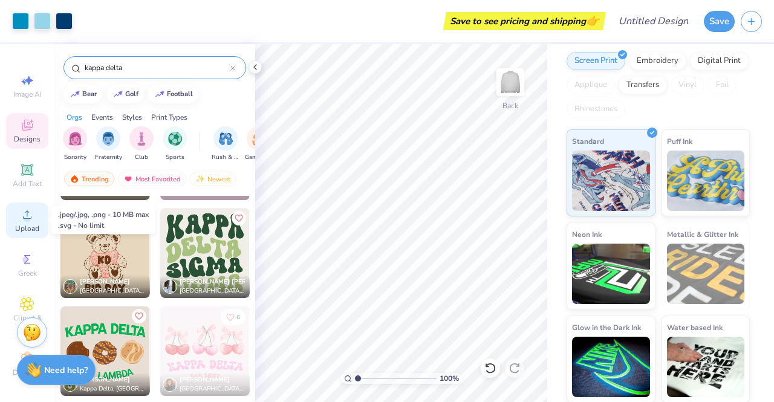
click at [16, 223] on div "Upload" at bounding box center [27, 221] width 42 height 36
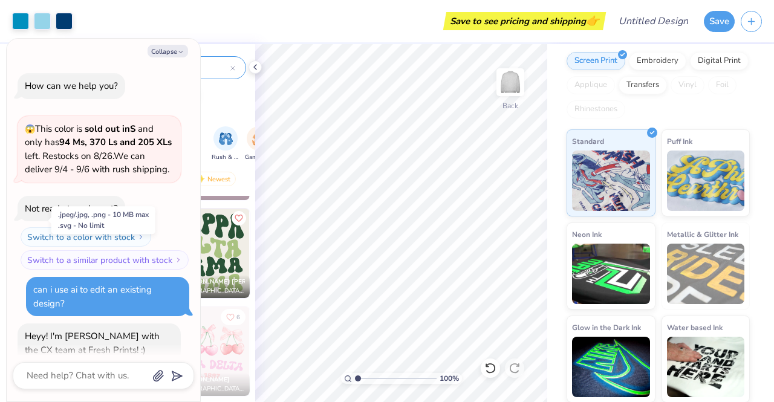
scroll to position [312, 0]
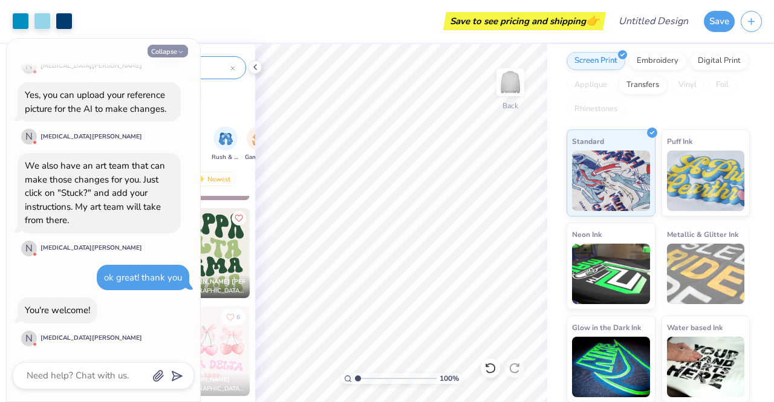
click at [174, 55] on button "Collapse" at bounding box center [168, 51] width 41 height 13
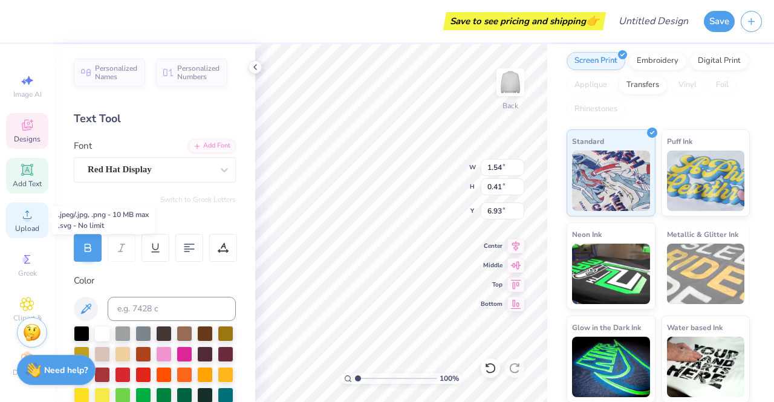
click at [25, 226] on span "Upload" at bounding box center [27, 229] width 24 height 10
type textarea "x"
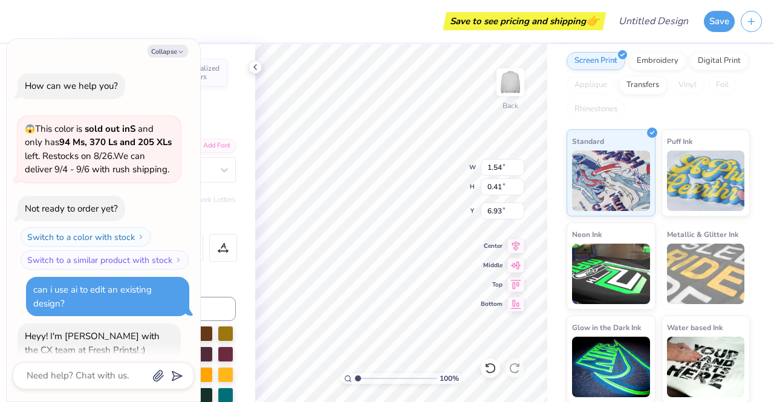
scroll to position [370, 0]
